Goal: Communication & Community: Answer question/provide support

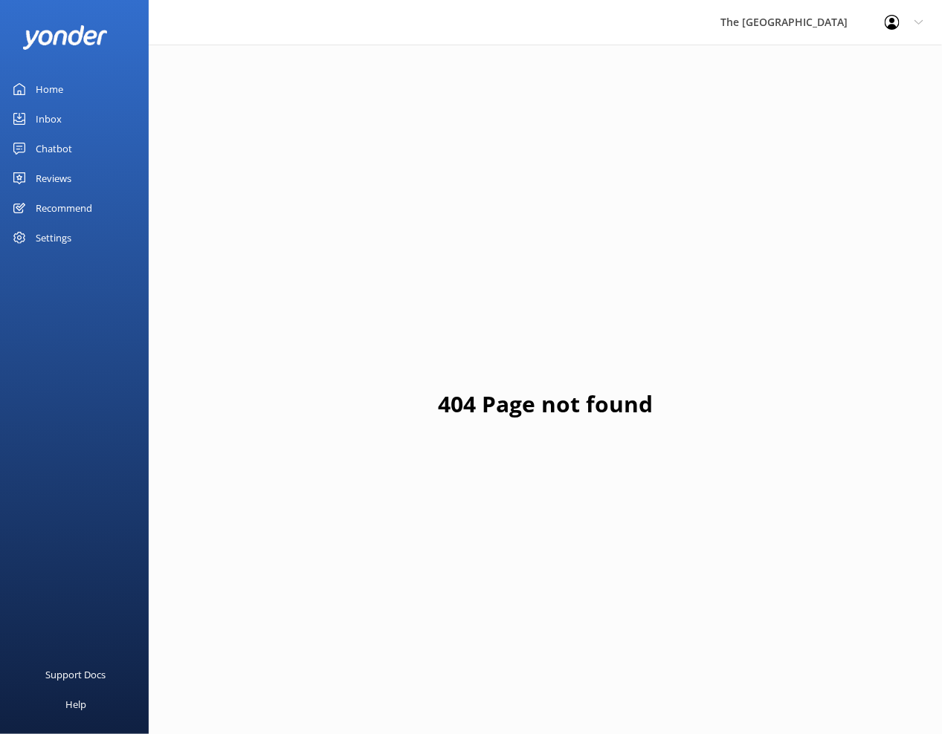
click at [48, 119] on div "Inbox" at bounding box center [49, 119] width 26 height 30
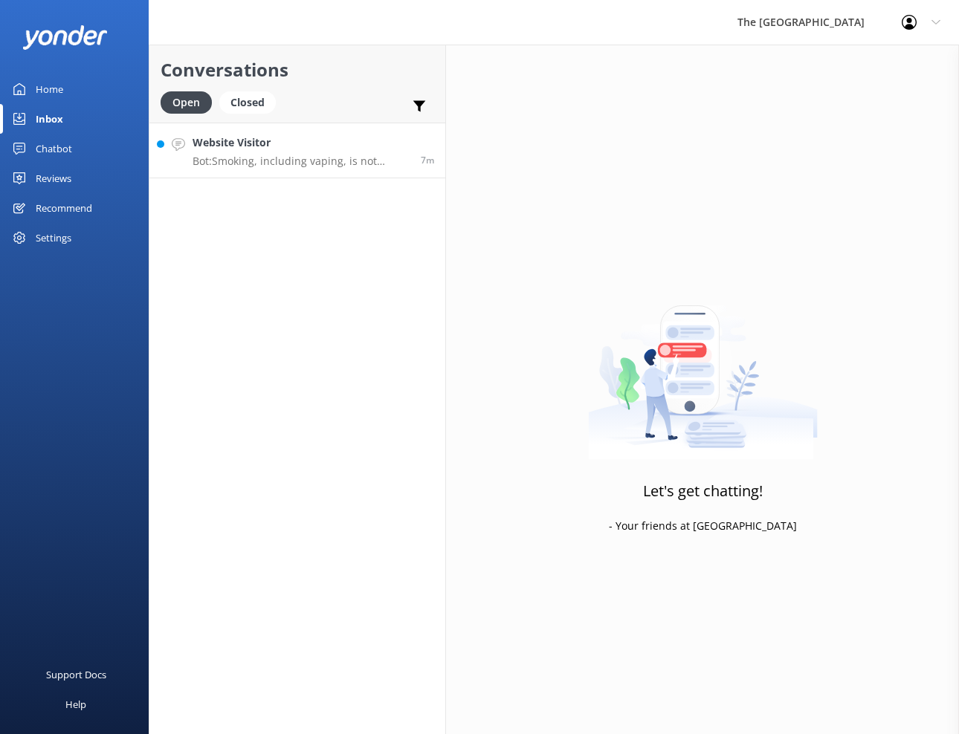
click at [320, 167] on p "Bot: Smoking, including vaping, is not permitted in guestrooms, restaurants, an…" at bounding box center [301, 161] width 217 height 13
